Goal: Transaction & Acquisition: Purchase product/service

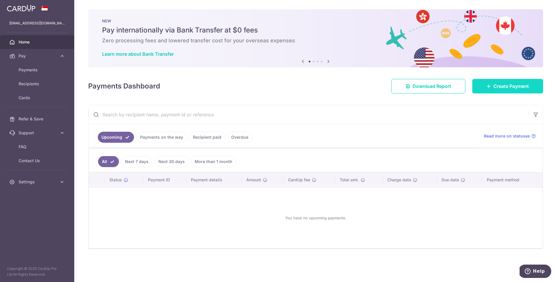
click at [511, 88] on span "Create Payment" at bounding box center [510, 86] width 35 height 7
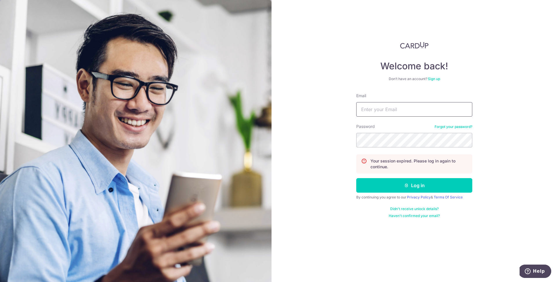
click at [373, 106] on input "Email" at bounding box center [414, 109] width 116 height 15
type input "samanthafooqs@gmail.com"
click at [356, 178] on button "Log in" at bounding box center [414, 185] width 116 height 15
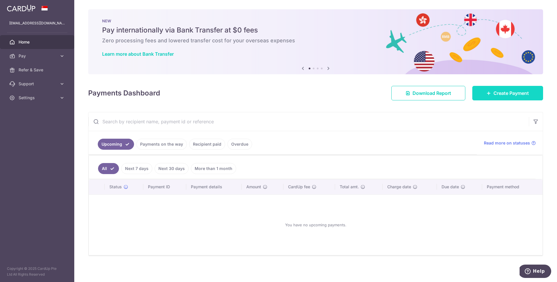
click at [509, 91] on span "Create Payment" at bounding box center [510, 93] width 35 height 7
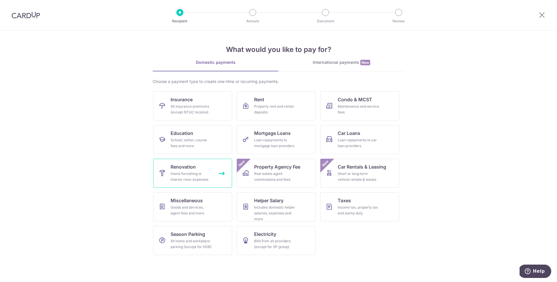
click at [188, 171] on div "Home furnishing or interior reno-expenses" at bounding box center [192, 177] width 42 height 12
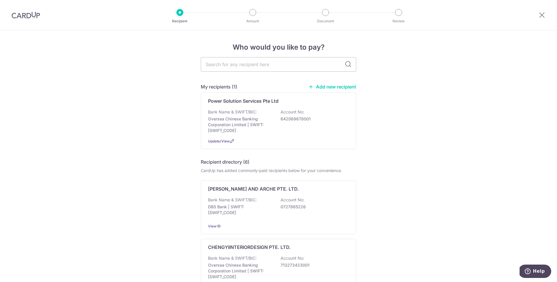
click at [321, 86] on link "Add new recipient" at bounding box center [332, 87] width 48 height 6
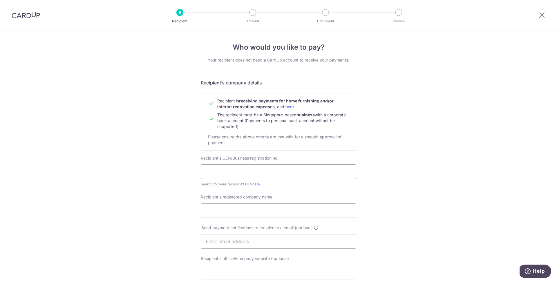
click at [254, 174] on input "text" at bounding box center [278, 171] width 155 height 15
paste input "200513584C •"
type input "200513584C"
click at [248, 210] on input "Recipient’s registered company name" at bounding box center [278, 210] width 155 height 15
paste input "WEIKEN.COM DESIGN PTE LTD"
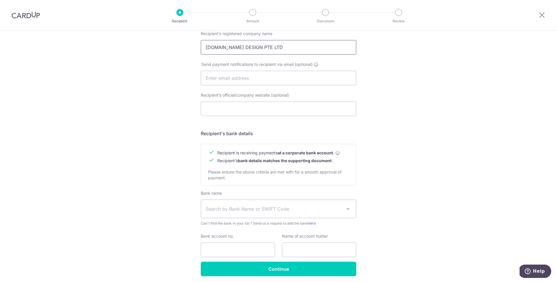
scroll to position [173, 0]
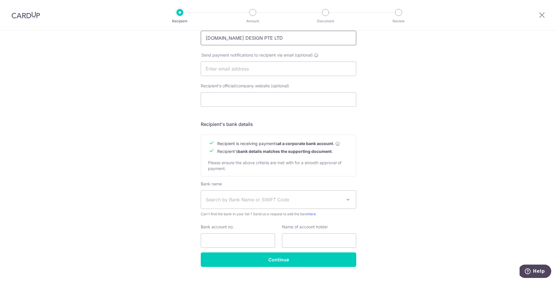
type input "WEIKEN.COM DESIGN PTE LTD"
click at [242, 202] on span "Search by Bank Name or SWIFT Code" at bounding box center [274, 199] width 136 height 7
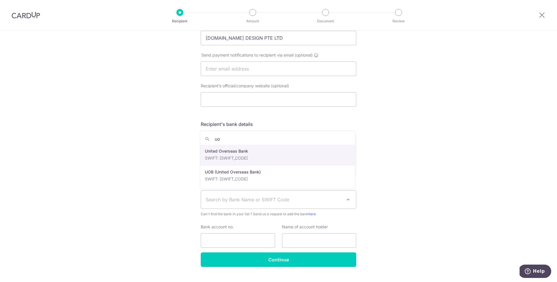
type input "uo"
select select "23668"
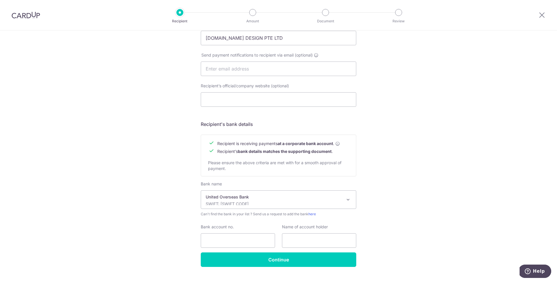
click at [257, 202] on p "SWIFT: UOVBSGSGXXX" at bounding box center [274, 204] width 136 height 6
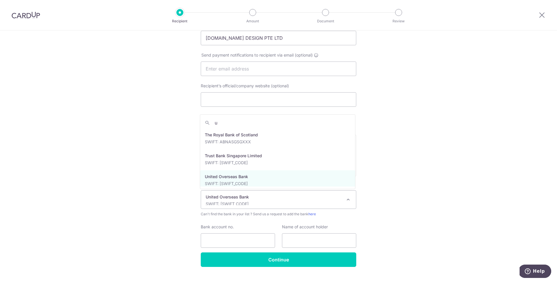
scroll to position [292, 0]
type input "uo"
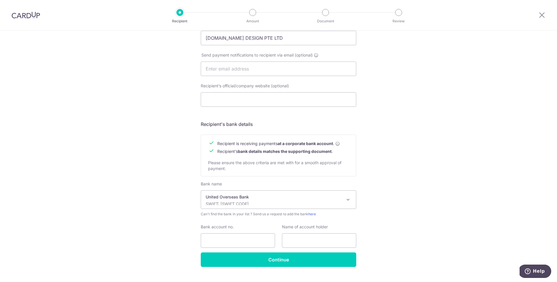
scroll to position [185, 0]
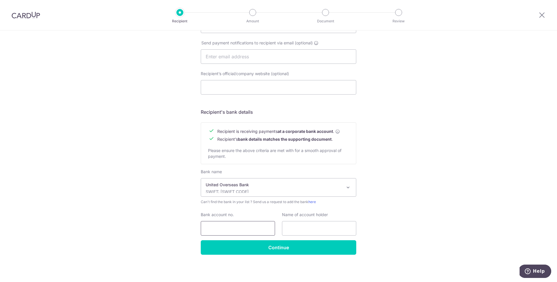
click at [251, 224] on input "Bank account no." at bounding box center [238, 228] width 74 height 15
type input "3753009777"
click at [324, 228] on input "text" at bounding box center [319, 228] width 74 height 15
paste input "WEIKENCOM DESIGN PTE LTD"
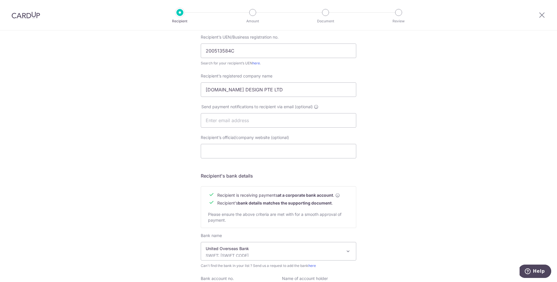
scroll to position [120, 0]
type input "WEIKENCOM DESIGN PTE LTD"
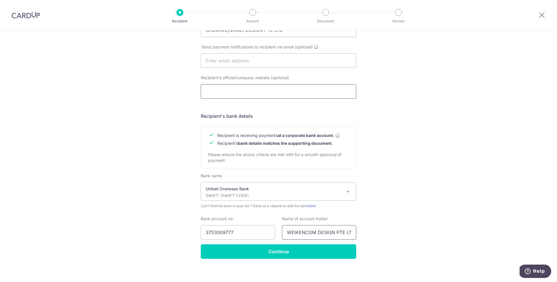
scroll to position [184, 0]
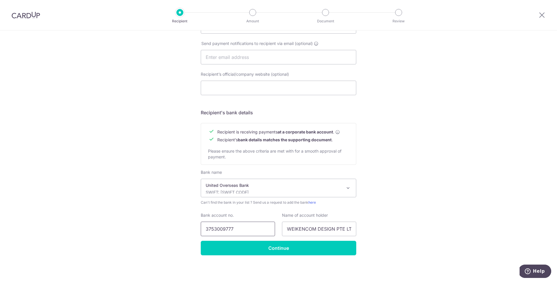
click at [216, 229] on input "3753009777" at bounding box center [238, 229] width 74 height 15
drag, startPoint x: 298, startPoint y: 228, endPoint x: 365, endPoint y: 230, distance: 67.6
click at [365, 230] on div "Who would you like to pay? Your recipient does not need a CardUp account to rec…" at bounding box center [278, 64] width 557 height 436
click at [332, 227] on input "WEIKENCOM DESIGN PTE LTD" at bounding box center [319, 229] width 74 height 15
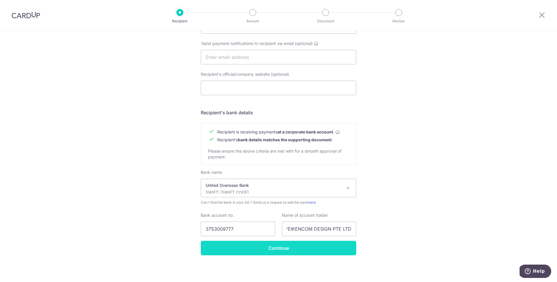
click at [279, 254] on input "Continue" at bounding box center [278, 248] width 155 height 15
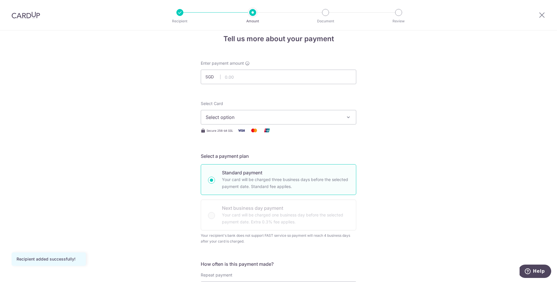
scroll to position [10, 0]
click at [295, 114] on span "Select option" at bounding box center [273, 116] width 135 height 7
click at [241, 152] on link "**** 1464" at bounding box center [278, 158] width 155 height 14
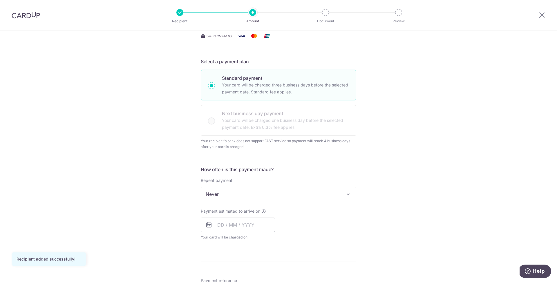
scroll to position [106, 0]
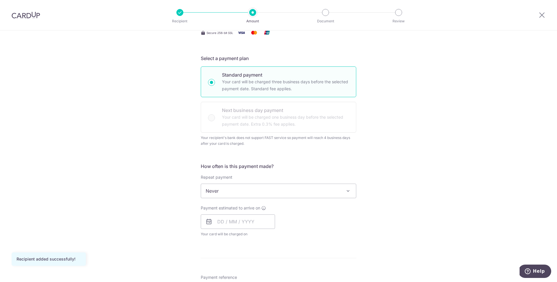
click at [307, 196] on span "Never" at bounding box center [278, 191] width 155 height 14
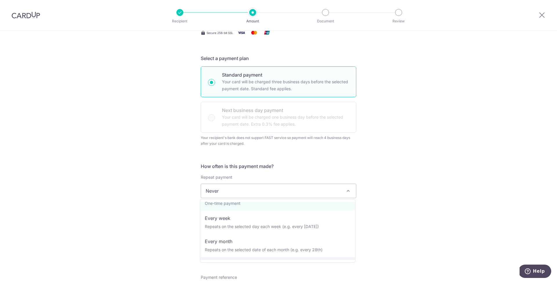
scroll to position [0, 0]
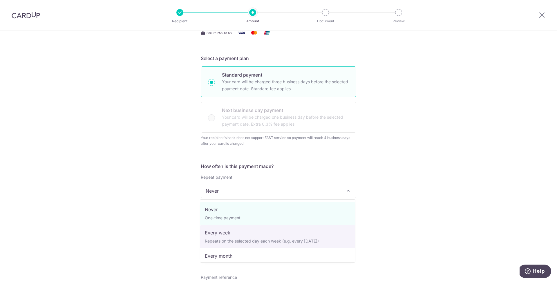
select select "2"
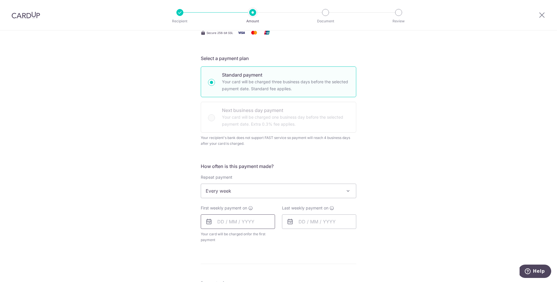
click at [250, 222] on input "text" at bounding box center [238, 221] width 74 height 15
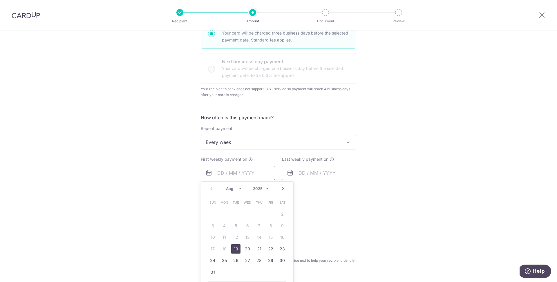
scroll to position [174, 0]
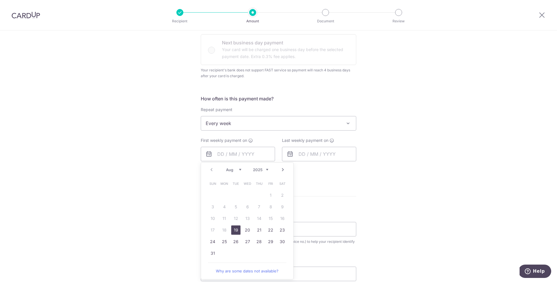
click at [236, 229] on link "19" at bounding box center [235, 229] width 9 height 9
type input "19/08/2025"
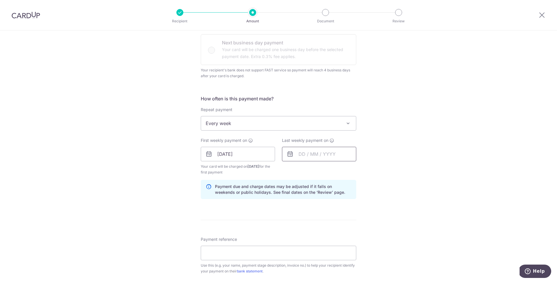
click at [310, 154] on input "text" at bounding box center [319, 154] width 74 height 15
click at [364, 171] on link "Next" at bounding box center [364, 169] width 7 height 7
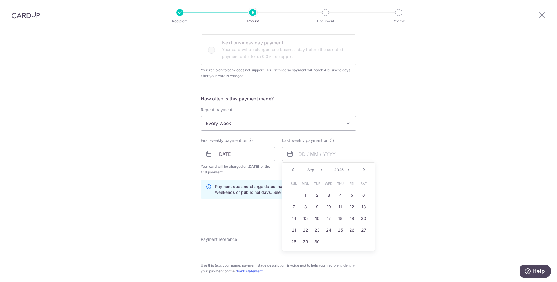
click at [291, 169] on link "Prev" at bounding box center [292, 169] width 7 height 7
click at [363, 170] on link "Next" at bounding box center [364, 169] width 7 height 7
click at [306, 195] on link "1" at bounding box center [305, 195] width 9 height 9
type input "01/09/2025"
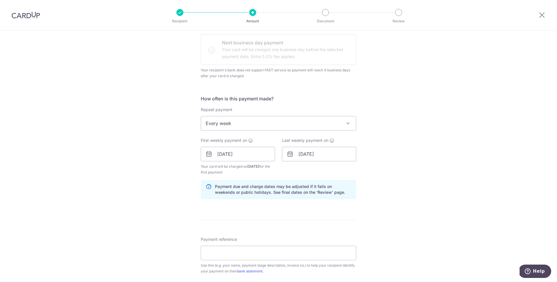
click at [412, 179] on div "Tell us more about your payment Enter payment amount SGD Recipient added succes…" at bounding box center [278, 160] width 557 height 607
click at [345, 121] on span at bounding box center [348, 123] width 7 height 7
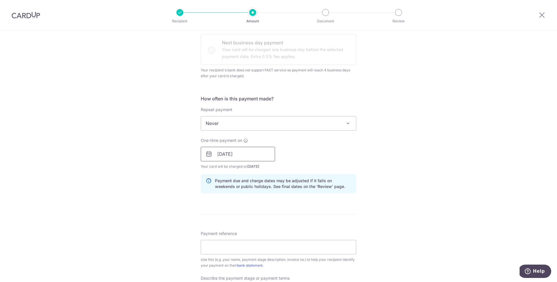
click at [235, 153] on input "[DATE]" at bounding box center [238, 154] width 74 height 15
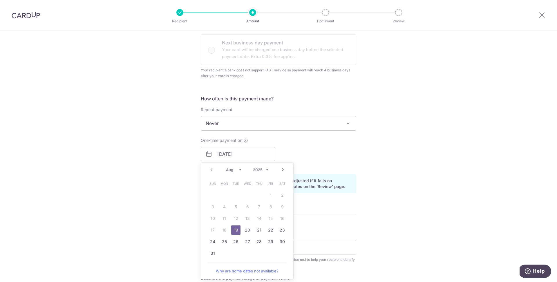
click at [368, 194] on div "Tell us more about your payment Enter payment amount SGD Recipient added succes…" at bounding box center [278, 157] width 557 height 601
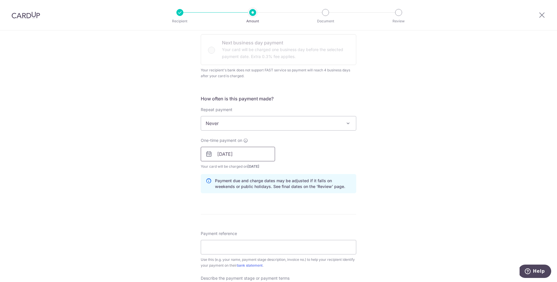
click at [234, 149] on input "[DATE]" at bounding box center [238, 154] width 74 height 15
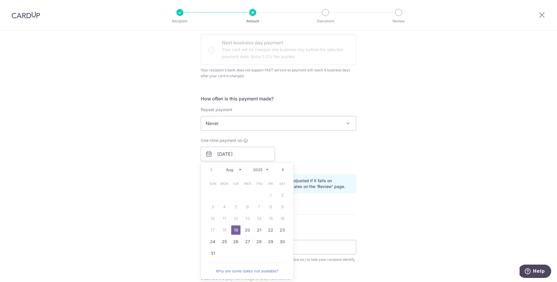
click at [282, 124] on span "Never" at bounding box center [278, 123] width 155 height 14
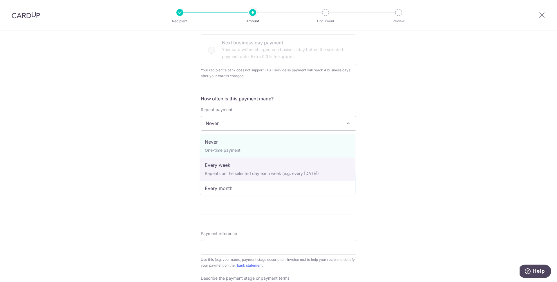
select select "2"
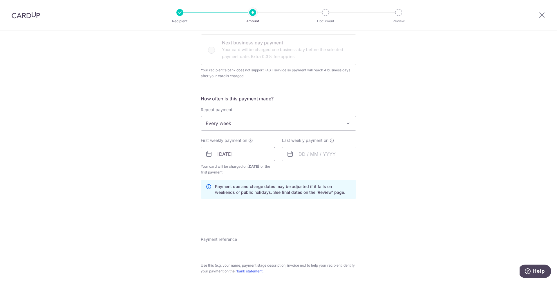
click at [253, 153] on input "[DATE]" at bounding box center [238, 154] width 74 height 15
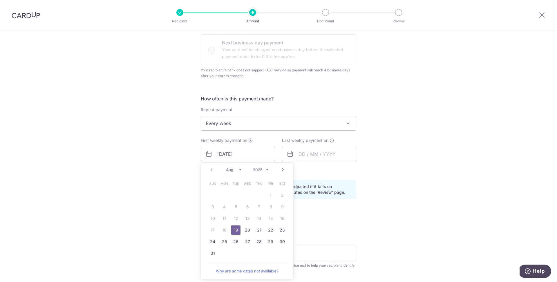
click at [235, 229] on link "19" at bounding box center [235, 229] width 9 height 9
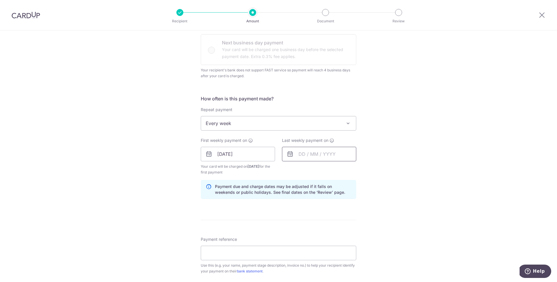
click at [322, 147] on input "text" at bounding box center [319, 154] width 74 height 15
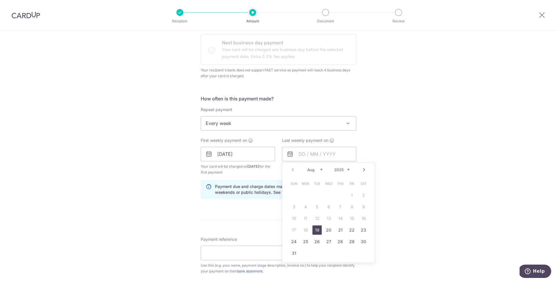
click at [364, 169] on link "Next" at bounding box center [364, 169] width 7 height 7
click at [316, 197] on link "2" at bounding box center [316, 195] width 9 height 9
type input "02/09/2025"
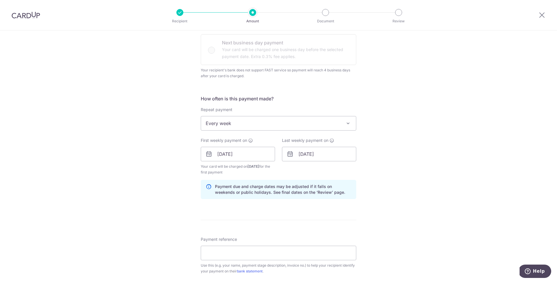
click at [412, 195] on div "Tell us more about your payment Enter payment amount SGD Recipient added succes…" at bounding box center [278, 160] width 557 height 607
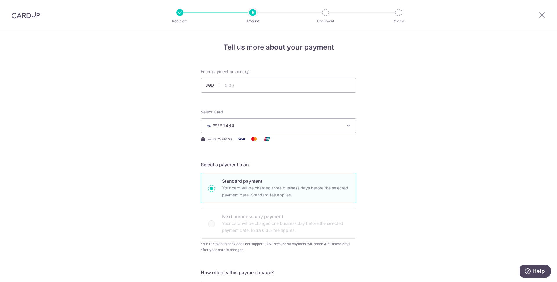
scroll to position [2, 0]
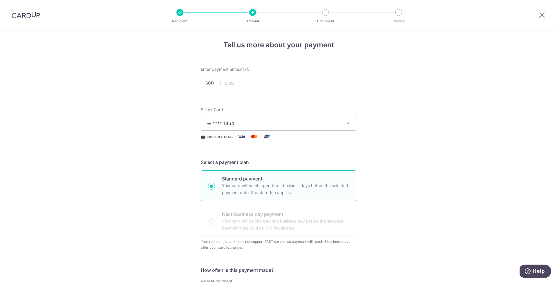
click at [234, 83] on input "text" at bounding box center [278, 83] width 155 height 15
paste input "$31,995.00"
type input "31,995.00"
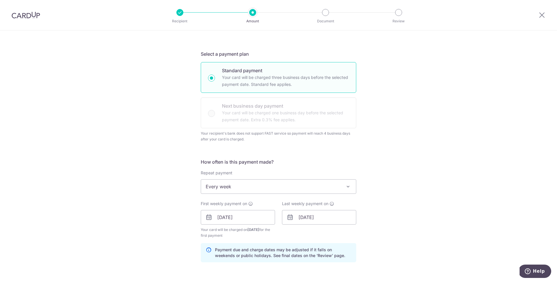
scroll to position [159, 0]
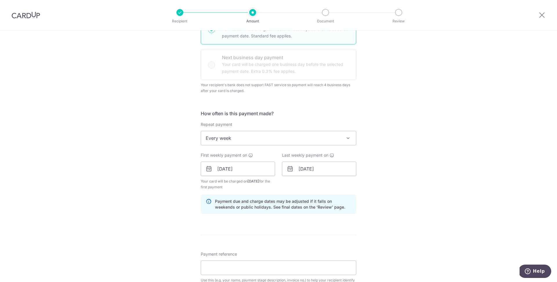
click at [294, 142] on span "Every week" at bounding box center [278, 138] width 155 height 14
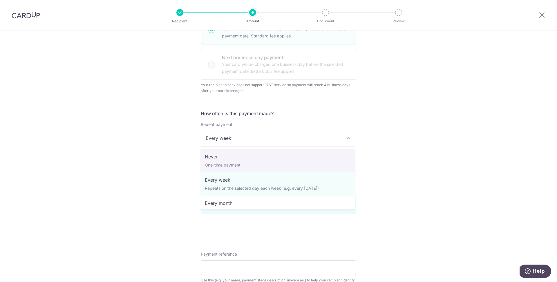
select select "1"
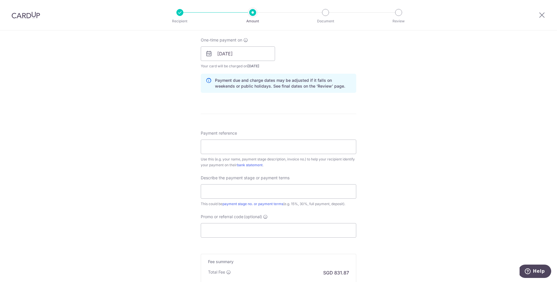
scroll to position [312, 0]
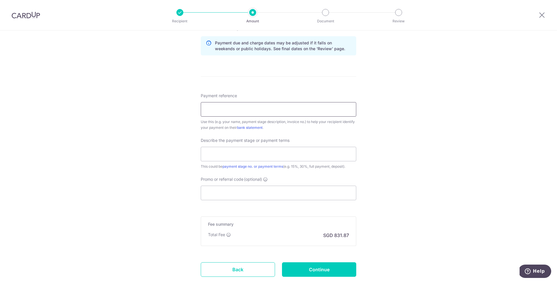
click at [222, 112] on input "Payment reference" at bounding box center [278, 109] width 155 height 15
paste input "25P2126-CON01/GN"
click at [277, 109] on input "25P2126-CON01/GN" at bounding box center [278, 109] width 155 height 15
click button "Add Card" at bounding box center [0, 0] width 0 height 0
drag, startPoint x: 277, startPoint y: 109, endPoint x: 398, endPoint y: 112, distance: 120.7
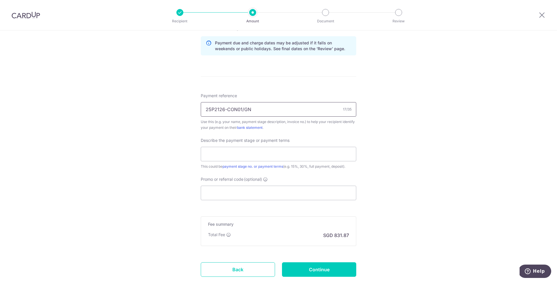
click at [398, 112] on div "Tell us more about your payment Enter payment amount SGD 31,995.00 31995.00 Rec…" at bounding box center [278, 19] width 557 height 601
type input "25P2126-CON01/GN"
click at [367, 113] on div "Tell us more about your payment Enter payment amount SGD 31,995.00 31995.00 Rec…" at bounding box center [278, 19] width 557 height 601
click at [258, 157] on input "text" at bounding box center [278, 154] width 155 height 15
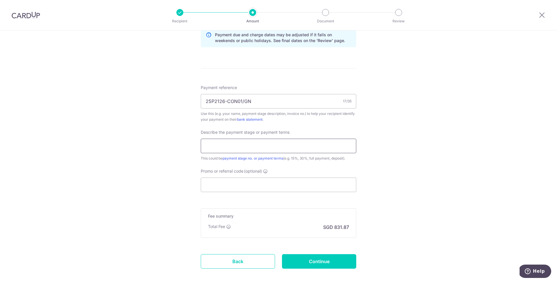
scroll to position [324, 0]
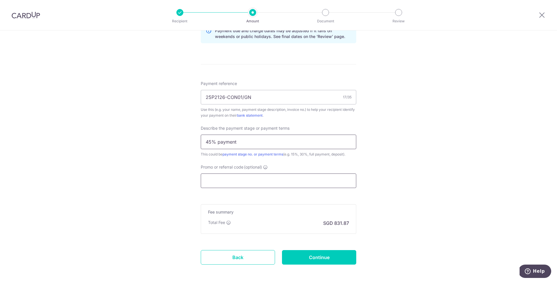
type input "45% payment"
click at [278, 180] on input "Promo or referral code (optional)" at bounding box center [278, 180] width 155 height 15
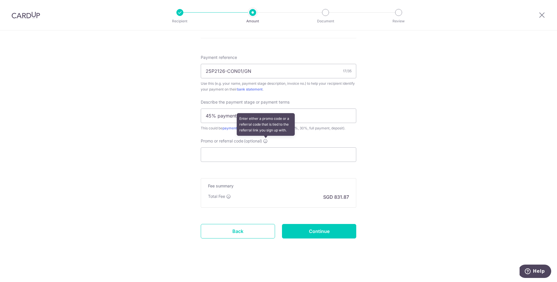
click at [266, 140] on icon at bounding box center [265, 141] width 5 height 5
click at [266, 147] on input "Promo or referral code (optional) Enter either a promo code or a referral code …" at bounding box center [278, 154] width 155 height 15
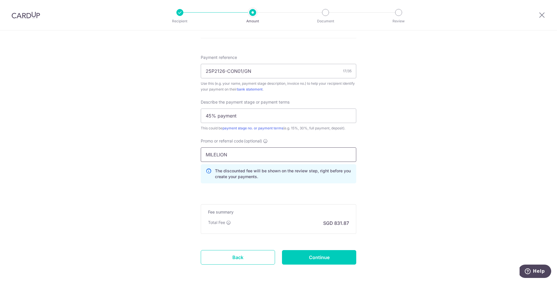
type input "MILELION"
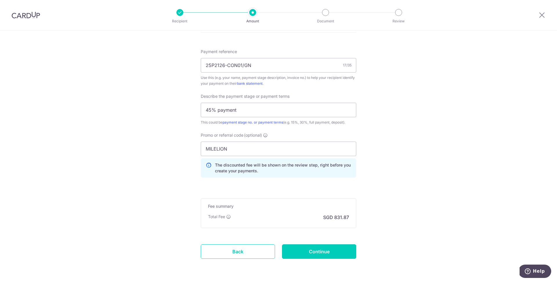
scroll to position [356, 0]
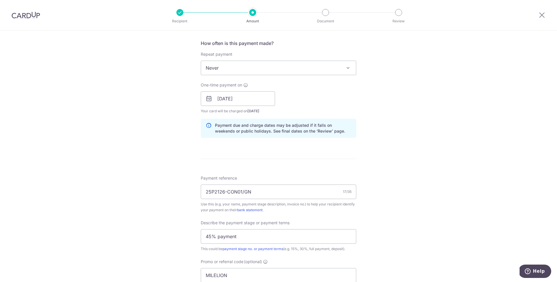
scroll to position [376, 0]
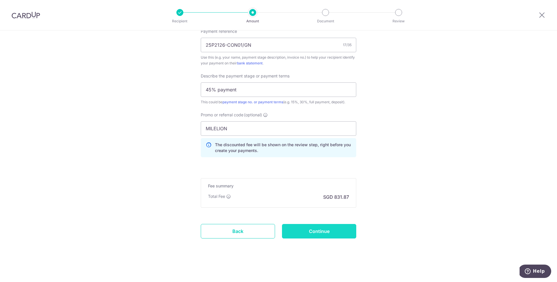
click at [330, 234] on input "Continue" at bounding box center [319, 231] width 74 height 15
type input "Create Schedule"
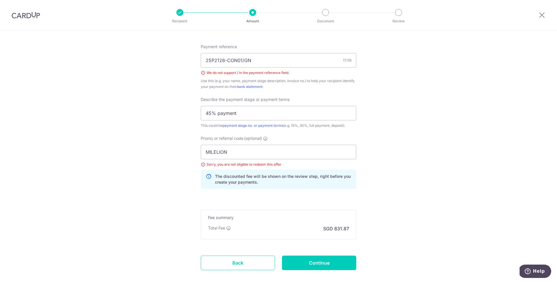
scroll to position [361, 0]
click at [242, 59] on input "25P2126-CON01/GN" at bounding box center [278, 60] width 155 height 15
type input "25P2126-CON01GN"
click at [320, 262] on input "Continue" at bounding box center [319, 262] width 74 height 15
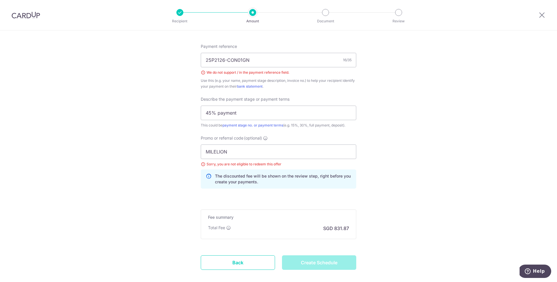
type input "Create Schedule"
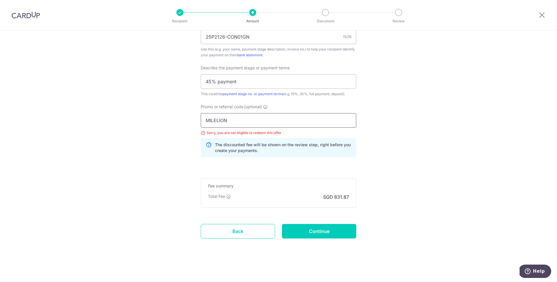
drag, startPoint x: 235, startPoint y: 123, endPoint x: 174, endPoint y: 123, distance: 60.9
paste input "RENO25ONE"
type input "RENO25ONE"
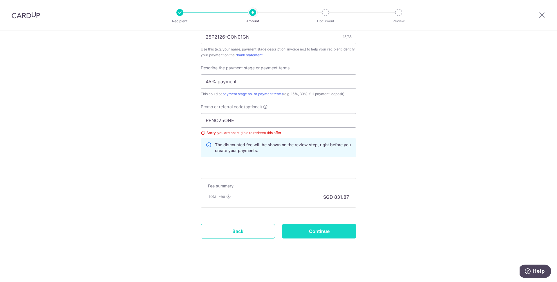
click at [324, 232] on input "Continue" at bounding box center [319, 231] width 74 height 15
type input "Update Schedule"
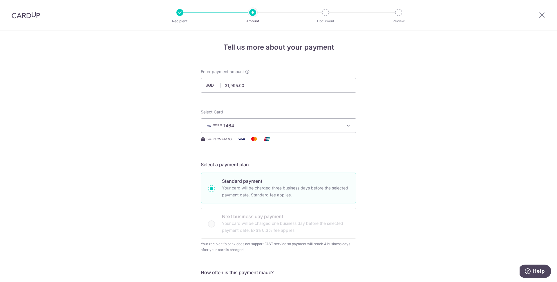
scroll to position [384, 0]
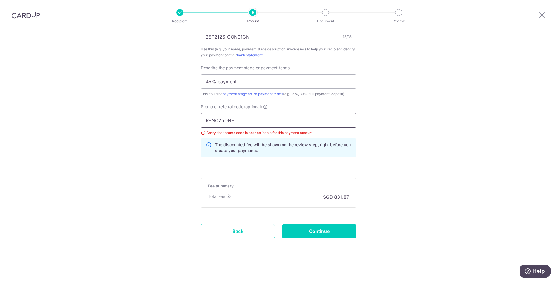
click at [248, 118] on input "RENO25ONE" at bounding box center [278, 120] width 155 height 15
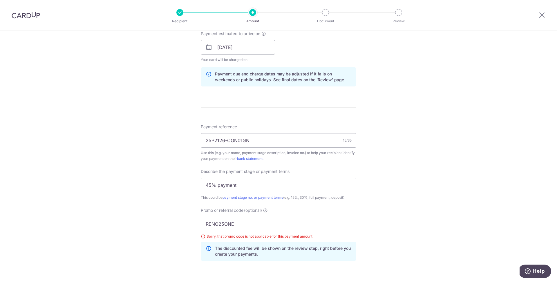
scroll to position [288, 0]
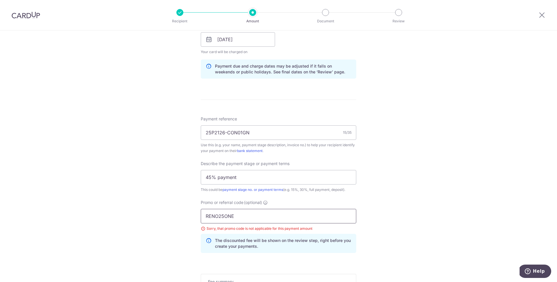
type input "RENO25ONE"
click at [404, 179] on div "Tell us more about your payment Enter payment amount SGD 31,995.00 31995.00 Sel…" at bounding box center [278, 60] width 557 height 636
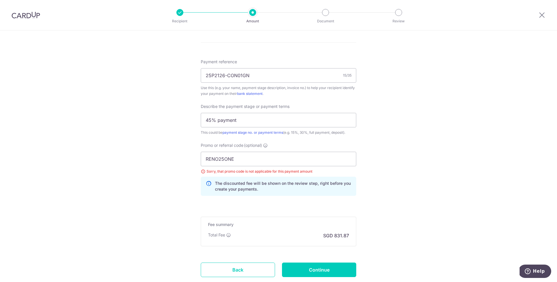
scroll to position [348, 0]
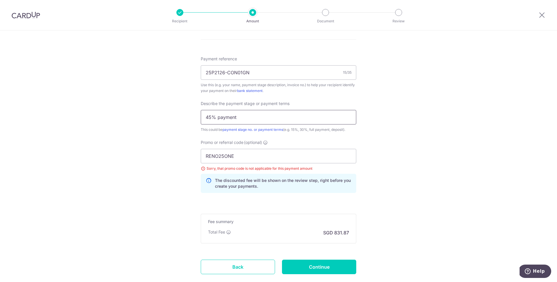
click at [244, 117] on input "45% payment" at bounding box center [278, 117] width 155 height 15
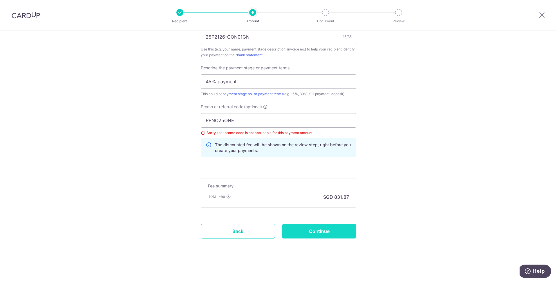
click at [323, 233] on input "Continue" at bounding box center [319, 231] width 74 height 15
type input "Update Schedule"
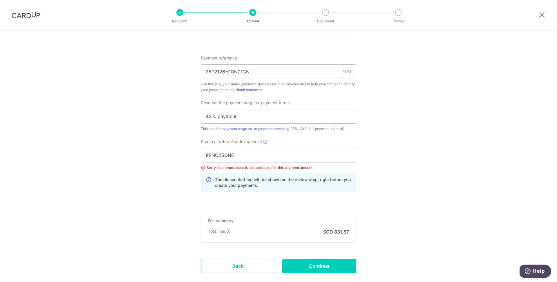
scroll to position [353, 0]
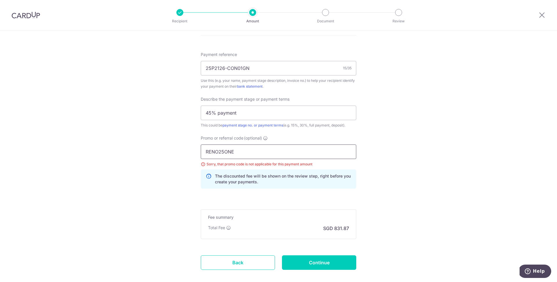
drag, startPoint x: 250, startPoint y: 155, endPoint x: 126, endPoint y: 154, distance: 124.1
type input "R"
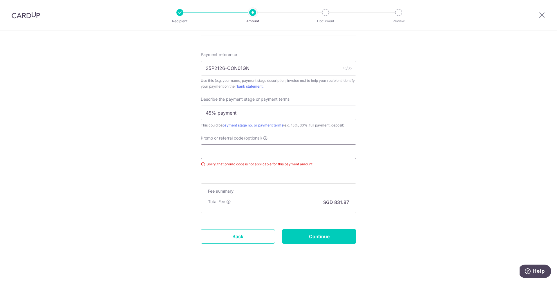
click at [327, 150] on input "Promo or referral code (optional)" at bounding box center [278, 151] width 155 height 15
paste input "RENO25ONE"
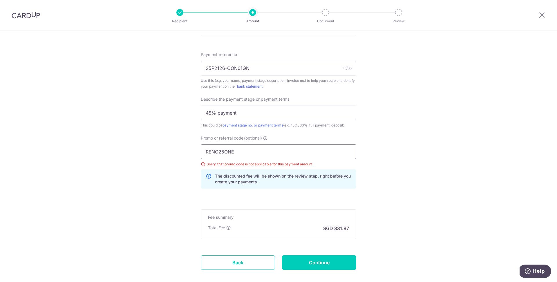
type input "RENO25ONE"
click at [326, 256] on input "Continue" at bounding box center [319, 262] width 74 height 15
type input "Update Schedule"
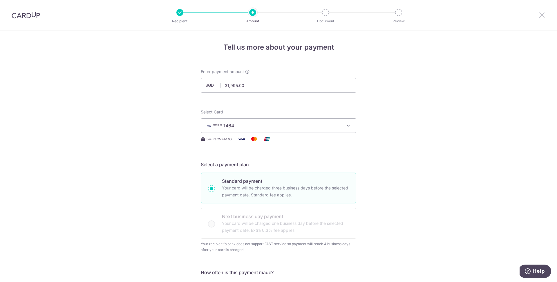
click at [539, 13] on icon at bounding box center [541, 14] width 7 height 7
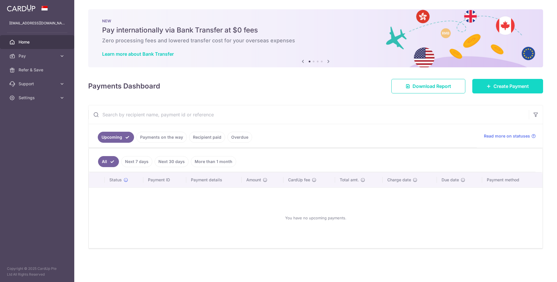
click at [508, 86] on span "Create Payment" at bounding box center [510, 86] width 35 height 7
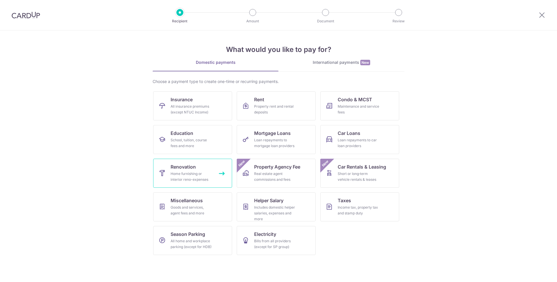
click at [193, 172] on div "Home furnishing or interior reno-expenses" at bounding box center [192, 177] width 42 height 12
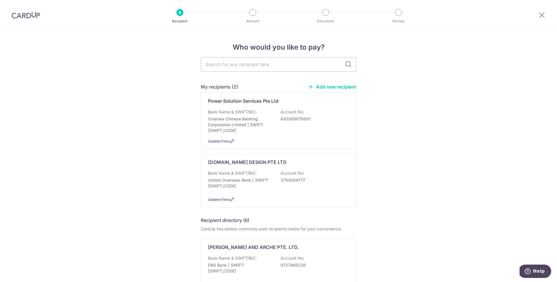
scroll to position [11, 0]
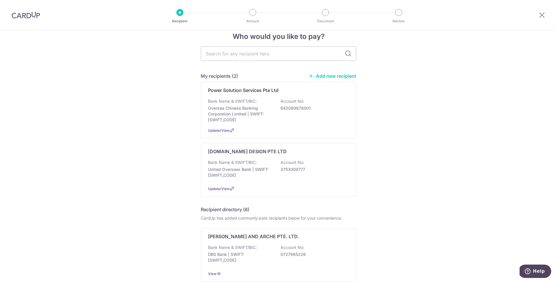
click at [287, 174] on div "Bank Name & SWIFT/BIC: United Overseas Bank | SWIFT: UOVBSGSGXXX Account No: 37…" at bounding box center [278, 170] width 141 height 21
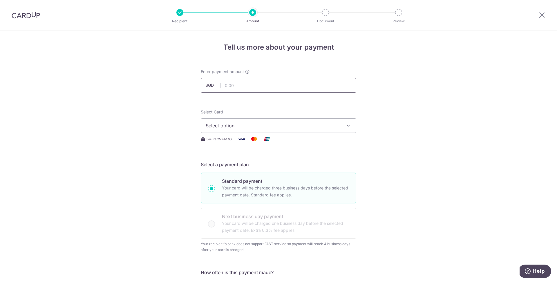
click at [247, 86] on input "text" at bounding box center [278, 85] width 155 height 15
type input "31,995.00"
click at [308, 120] on button "Select option" at bounding box center [278, 125] width 155 height 15
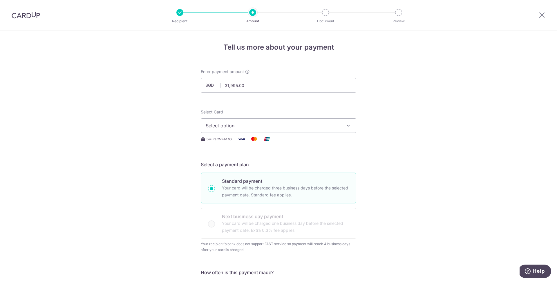
click at [267, 124] on span "Select option" at bounding box center [273, 125] width 135 height 7
click at [253, 169] on span "**** 1464" at bounding box center [279, 167] width 146 height 7
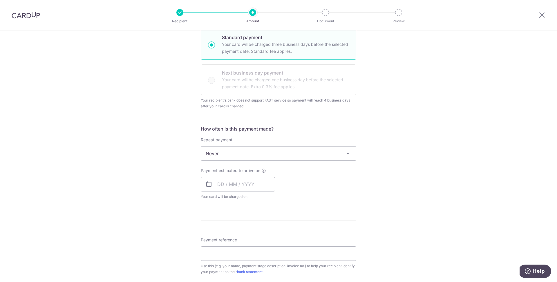
scroll to position [144, 0]
click at [231, 189] on input "text" at bounding box center [238, 183] width 74 height 15
click at [236, 261] on link "19" at bounding box center [235, 259] width 9 height 9
type input "[DATE]"
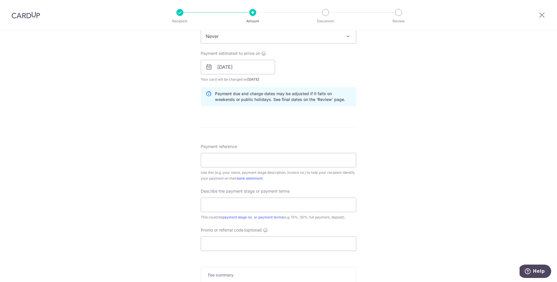
scroll to position [269, 0]
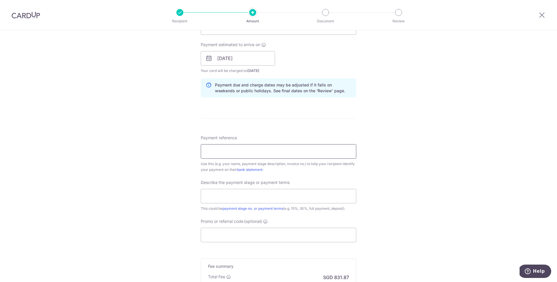
click at [245, 151] on input "Payment reference" at bounding box center [278, 151] width 155 height 15
paste input "25P2126-CON01/GN"
click at [244, 151] on input "25P2126-CON01/GN" at bounding box center [278, 151] width 155 height 15
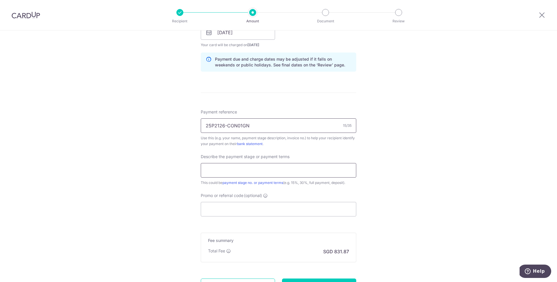
type input "25P2126-CON01GN"
click at [255, 173] on input "text" at bounding box center [278, 170] width 155 height 15
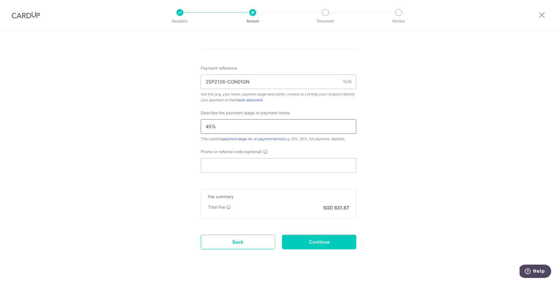
scroll to position [339, 0]
type input "45%"
click at [253, 164] on input "Promo or referral code (optional)" at bounding box center [278, 165] width 155 height 15
paste input "RENO25ONE"
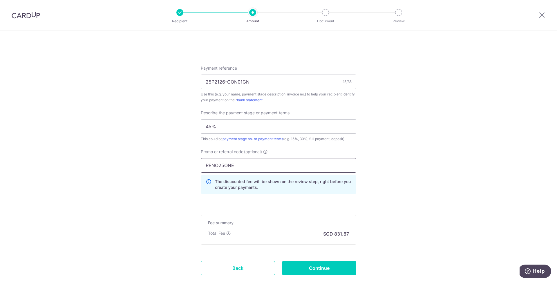
type input "RENO25ONE"
click at [438, 187] on div "Tell us more about your payment Enter payment amount SGD 31,995.00 31995.00 Sel…" at bounding box center [278, 4] width 557 height 627
click at [338, 268] on input "Continue" at bounding box center [319, 268] width 74 height 15
type input "Create Schedule"
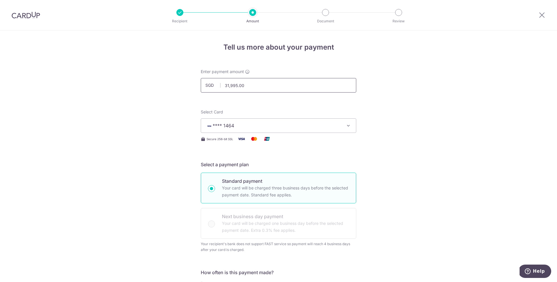
drag, startPoint x: 251, startPoint y: 87, endPoint x: 207, endPoint y: 87, distance: 44.1
click at [207, 87] on div "SGD 31,995.00 31995.00" at bounding box center [278, 85] width 155 height 15
type input "3"
type input "20,000.00"
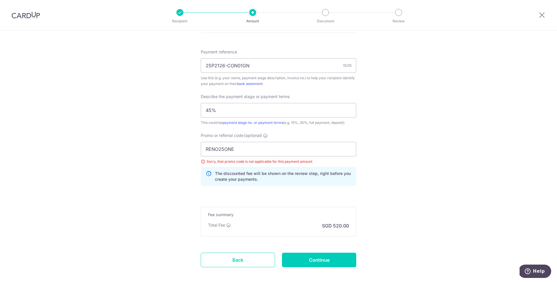
scroll to position [356, 0]
click at [237, 147] on input "RENO25ONE" at bounding box center [278, 148] width 155 height 15
click button "Add Card" at bounding box center [0, 0] width 0 height 0
click at [315, 260] on input "Continue" at bounding box center [319, 258] width 74 height 15
type input "Update Schedule"
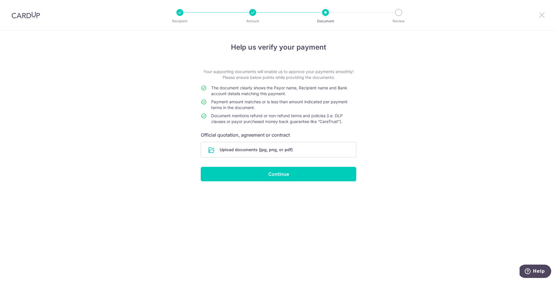
click at [541, 16] on icon at bounding box center [541, 14] width 7 height 7
click at [254, 15] on div at bounding box center [252, 12] width 7 height 7
click at [540, 14] on icon at bounding box center [541, 14] width 7 height 7
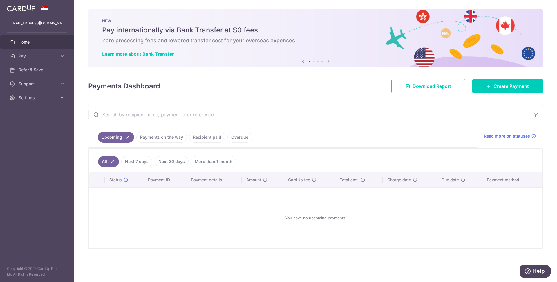
click at [172, 133] on link "Payments on the way" at bounding box center [161, 137] width 50 height 11
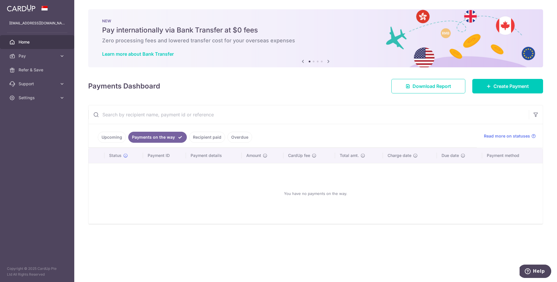
click at [208, 139] on link "Recipient paid" at bounding box center [207, 137] width 36 height 11
